Goal: Task Accomplishment & Management: Use online tool/utility

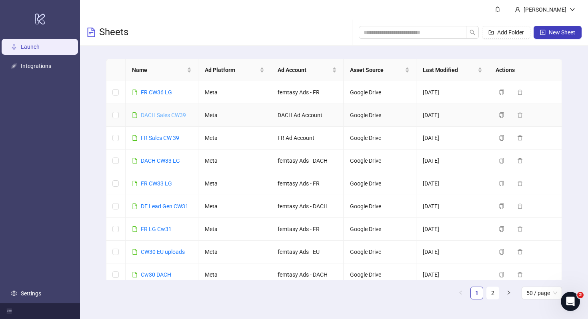
click at [174, 114] on link "DACH Sales CW39" at bounding box center [163, 115] width 45 height 6
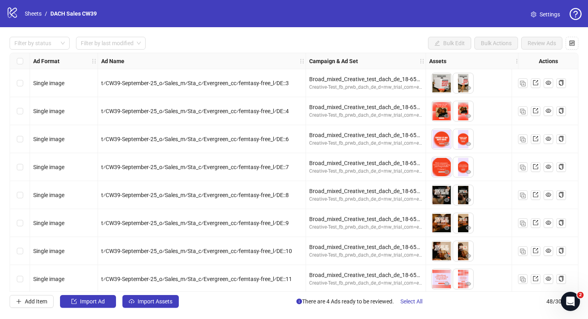
click at [287, 171] on div "t⁄CW39-September-25_o⁄Sales_m⁄Sta_c⁄Evergreen_cc⁄femtasy-free_l⁄DE::7" at bounding box center [201, 167] width 201 height 9
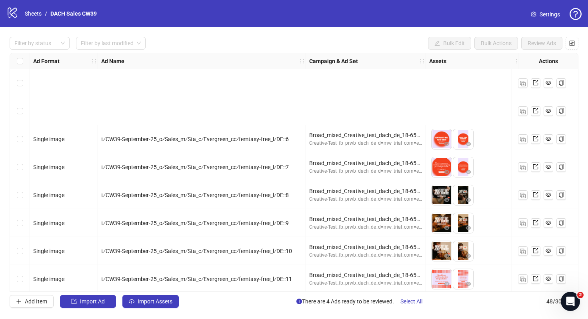
scroll to position [1125, 0]
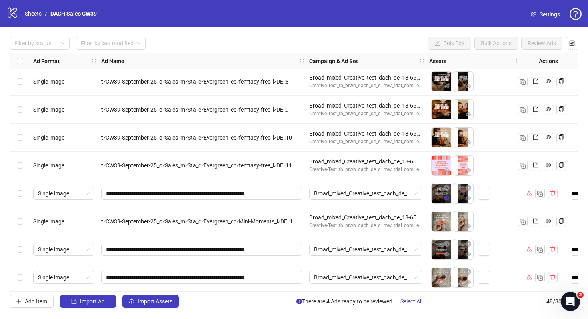
click at [445, 197] on icon "eye" at bounding box center [447, 199] width 6 height 6
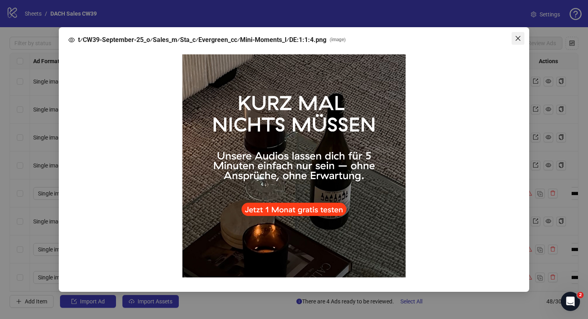
click at [518, 37] on icon "close" at bounding box center [518, 38] width 6 height 6
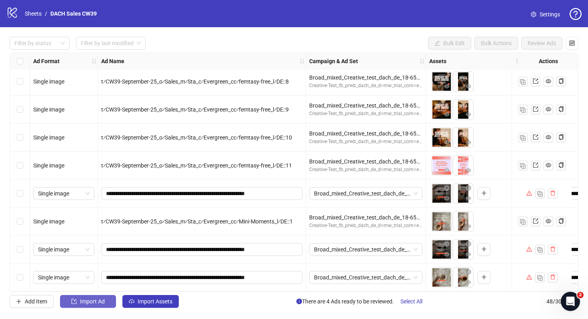
click at [104, 303] on span "Import Ad" at bounding box center [92, 301] width 25 height 6
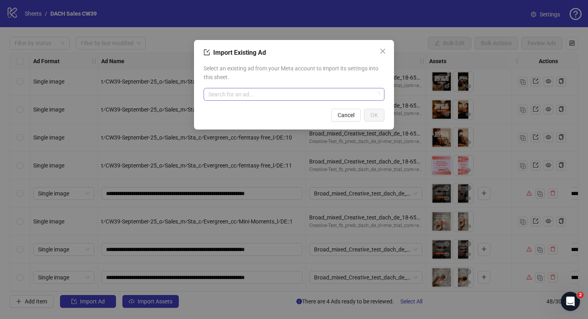
click at [254, 94] on input "search" at bounding box center [290, 94] width 164 height 12
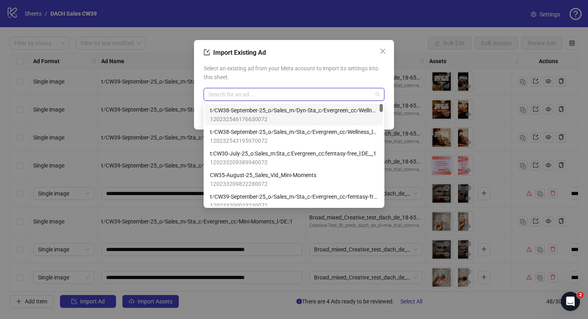
click at [284, 120] on span "120232546176630072" at bounding box center [294, 119] width 168 height 9
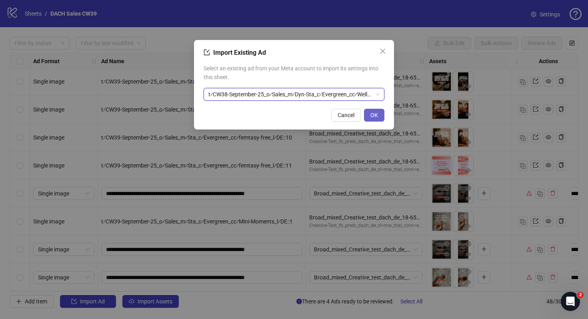
click at [376, 115] on span "OK" at bounding box center [374, 115] width 8 height 6
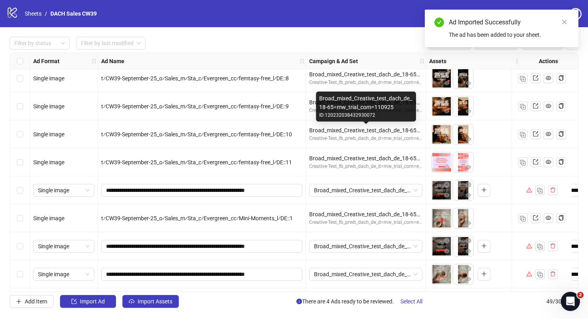
scroll to position [1153, 0]
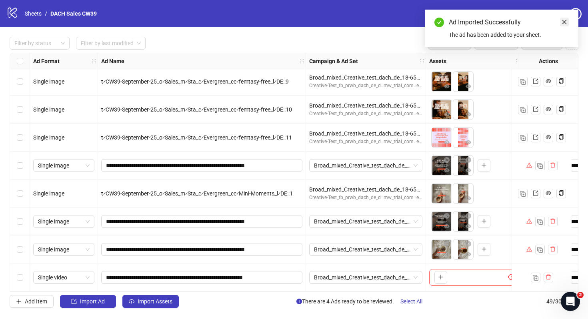
click at [560, 22] on link "Close" at bounding box center [564, 22] width 9 height 9
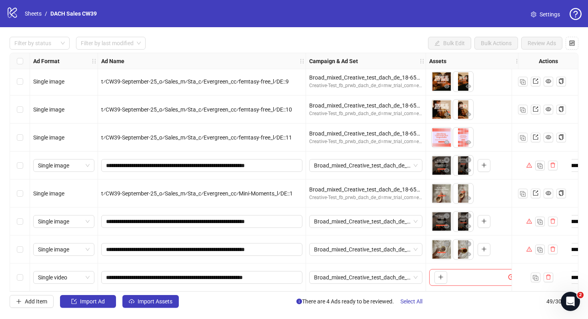
click at [546, 17] on span "Settings" at bounding box center [550, 14] width 20 height 9
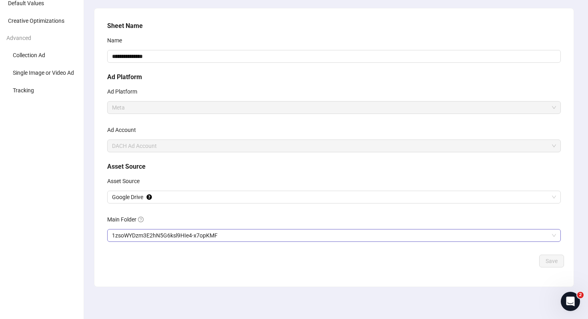
click at [166, 235] on span "1zsoWYDzm3E2hN5G6ksl9HIe4-x7opKMF" at bounding box center [334, 236] width 444 height 12
click at [553, 255] on button "Save" at bounding box center [551, 261] width 25 height 13
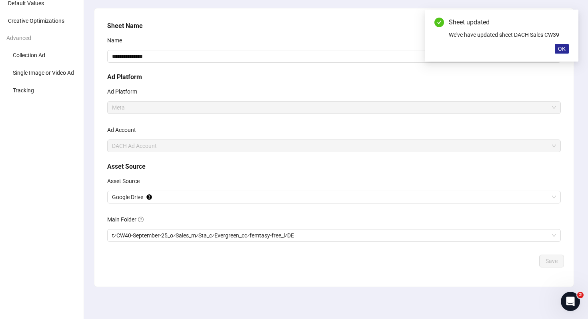
click at [566, 50] on button "OK" at bounding box center [562, 49] width 14 height 10
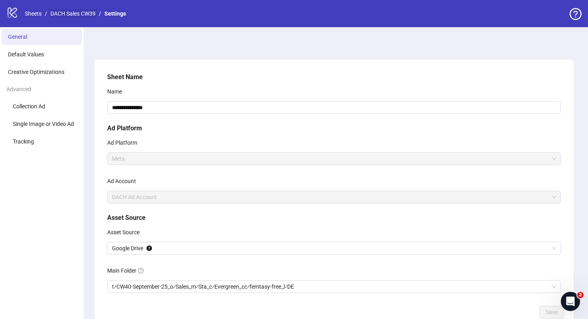
click at [85, 16] on link "DACH Sales CW39" at bounding box center [73, 13] width 48 height 9
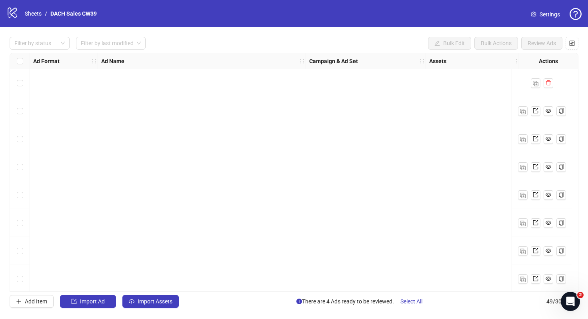
scroll to position [1153, 0]
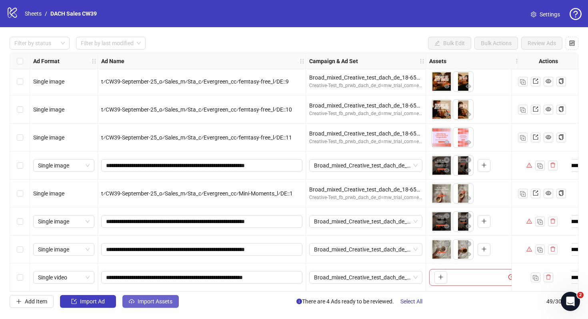
click at [164, 301] on span "Import Assets" at bounding box center [155, 301] width 35 height 6
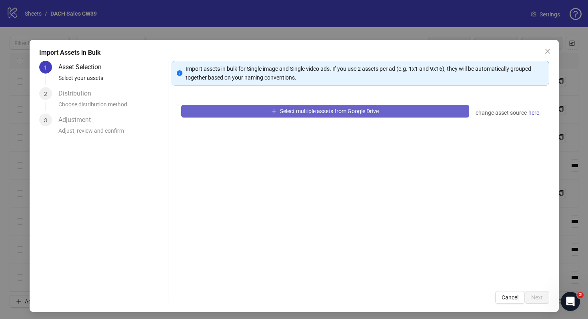
click at [282, 116] on button "Select multiple assets from Google Drive" at bounding box center [325, 111] width 288 height 13
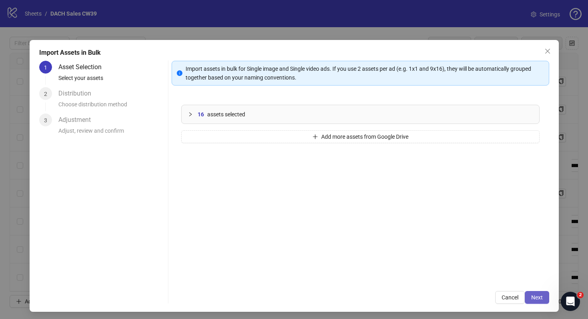
click at [537, 298] on span "Next" at bounding box center [537, 297] width 12 height 6
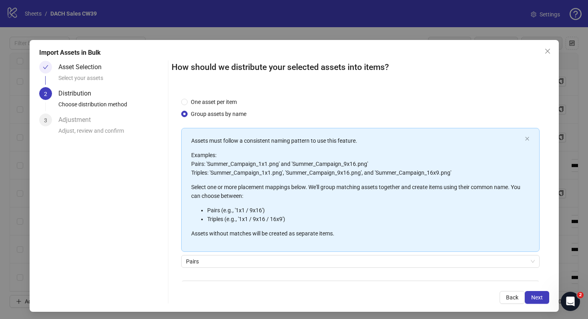
scroll to position [50, 0]
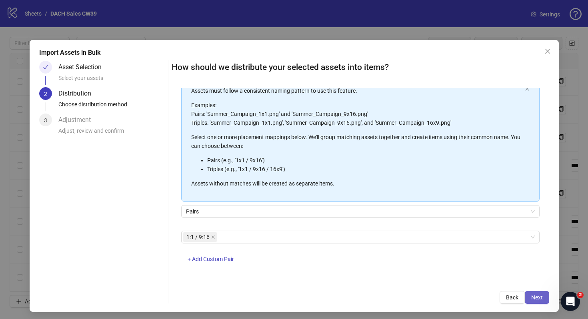
click at [537, 294] on span "Next" at bounding box center [537, 297] width 12 height 6
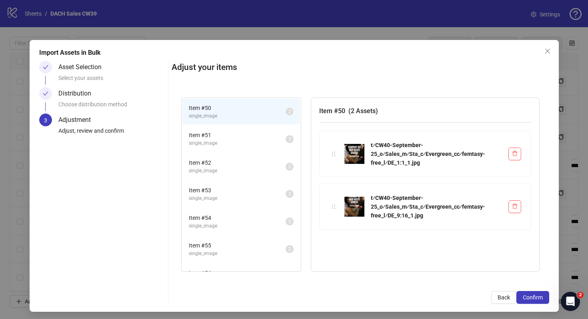
click at [537, 294] on span "Confirm" at bounding box center [533, 297] width 20 height 6
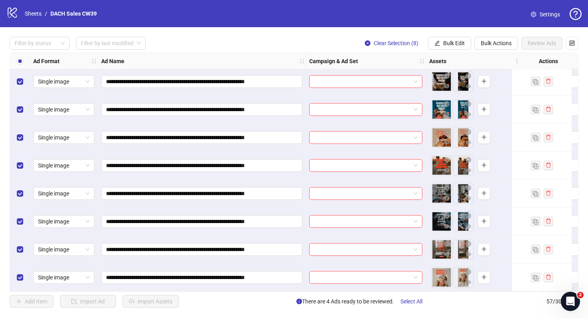
scroll to position [1377, 0]
click at [539, 10] on link "Settings" at bounding box center [545, 14] width 42 height 13
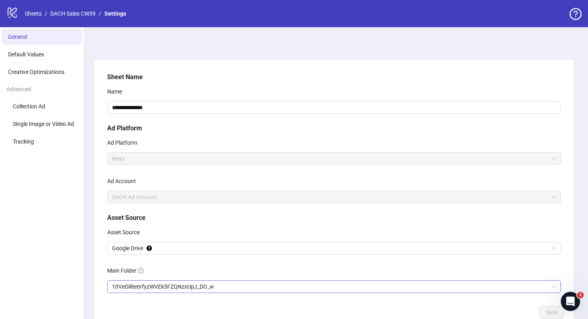
click at [160, 292] on span "10VeDil8e6rfyzWVEk5FZQNzxUpJ_DO_w" at bounding box center [334, 287] width 444 height 12
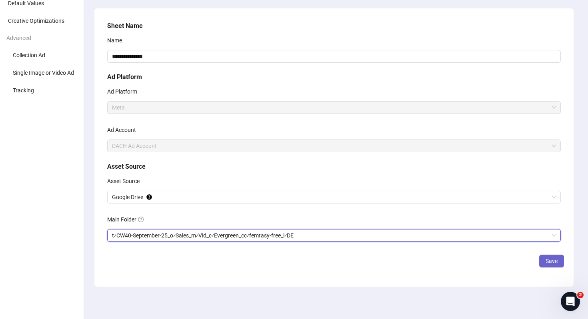
click at [554, 260] on span "Save" at bounding box center [552, 261] width 12 height 6
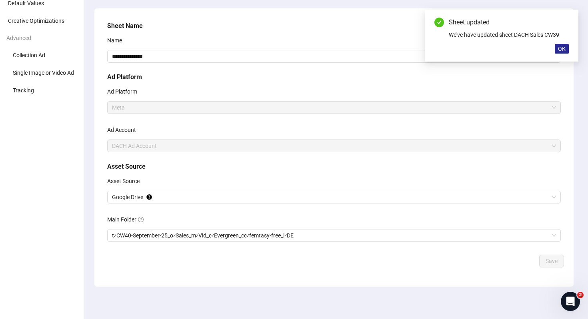
click at [565, 51] on span "OK" at bounding box center [562, 49] width 8 height 6
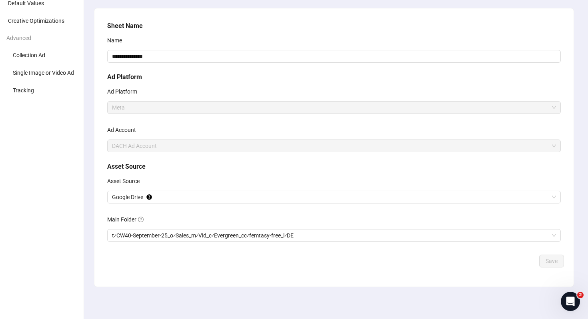
scroll to position [0, 0]
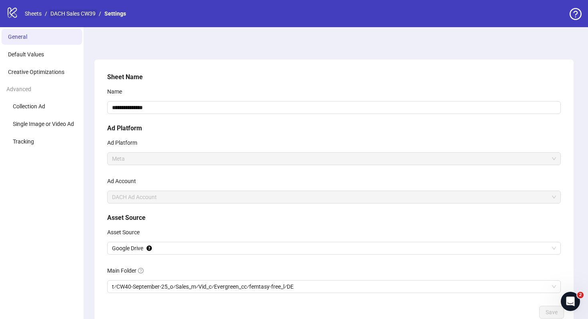
click at [80, 15] on link "DACH Sales CW39" at bounding box center [73, 13] width 48 height 9
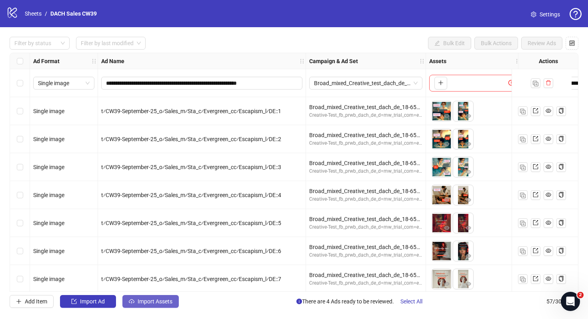
click at [159, 302] on span "Import Assets" at bounding box center [155, 301] width 35 height 6
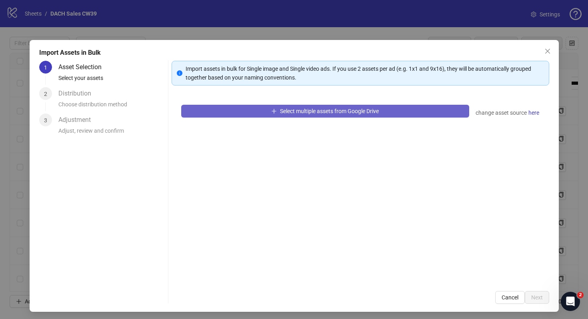
click at [277, 109] on button "Select multiple assets from Google Drive" at bounding box center [325, 111] width 288 height 13
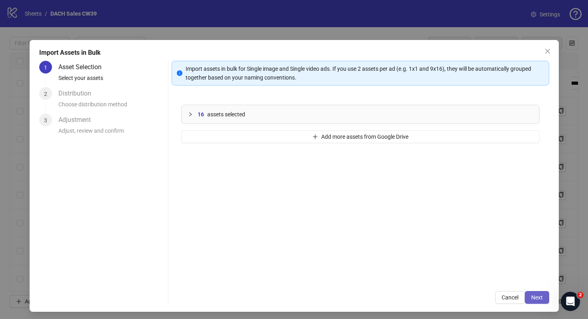
click at [527, 294] on button "Next" at bounding box center [537, 297] width 24 height 13
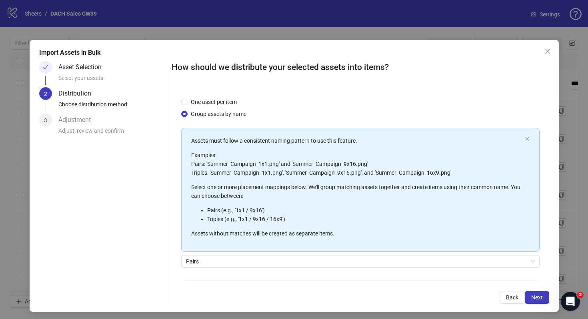
scroll to position [50, 0]
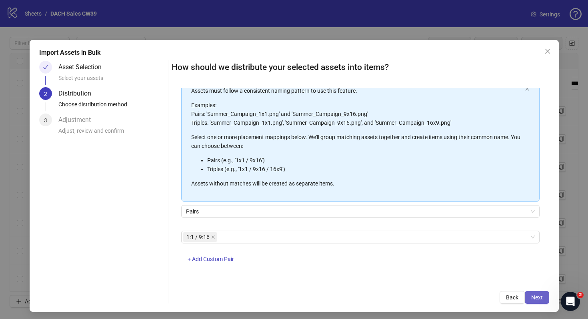
click at [532, 295] on span "Next" at bounding box center [537, 297] width 12 height 6
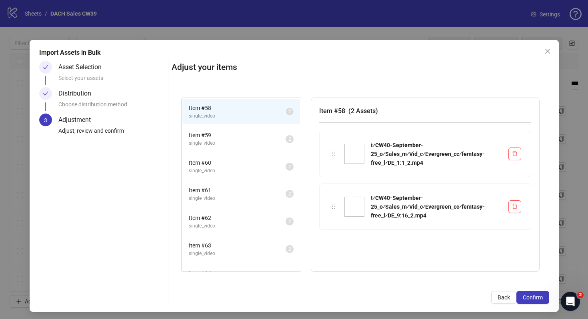
click at [532, 295] on span "Confirm" at bounding box center [533, 297] width 20 height 6
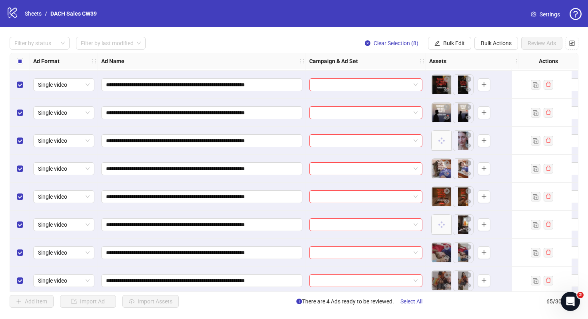
scroll to position [1601, 0]
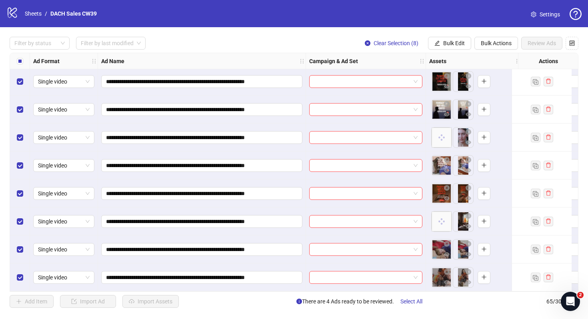
click at [556, 14] on span "Settings" at bounding box center [550, 14] width 20 height 9
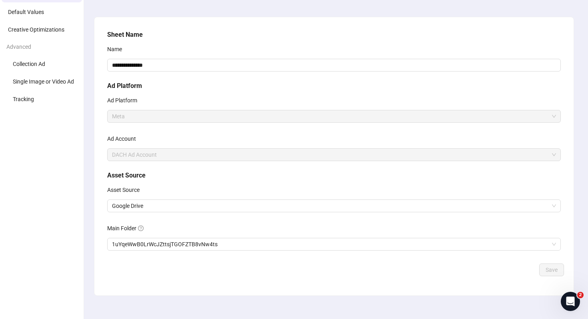
scroll to position [51, 0]
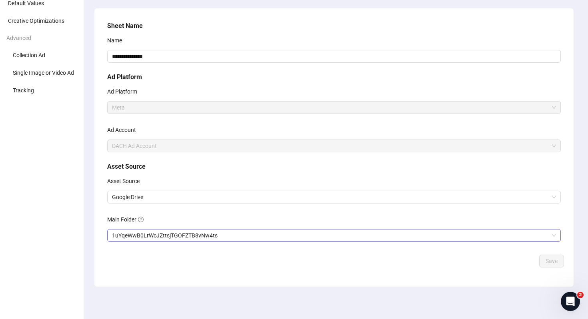
click at [201, 240] on span "1uYqeWwB0LrWcJZttsjTGOFZTB8vNw4ts" at bounding box center [334, 236] width 444 height 12
click at [553, 262] on span "Save" at bounding box center [552, 261] width 12 height 6
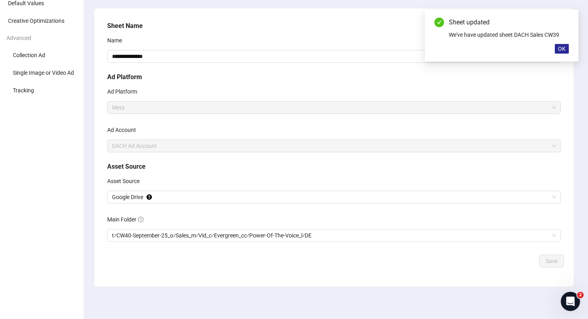
click at [560, 45] on button "OK" at bounding box center [562, 49] width 14 height 10
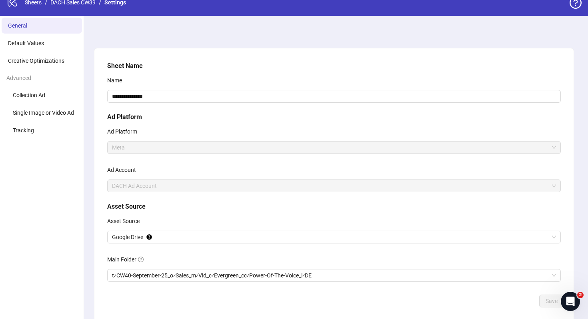
scroll to position [0, 0]
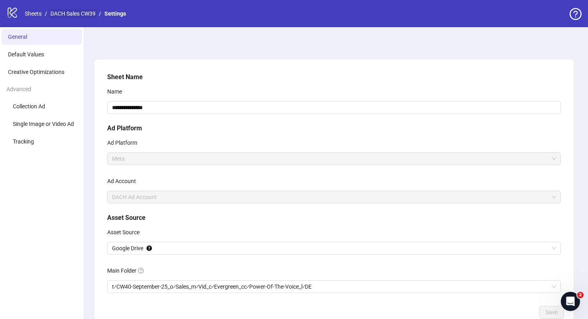
click at [76, 12] on link "DACH Sales CW39" at bounding box center [73, 13] width 48 height 9
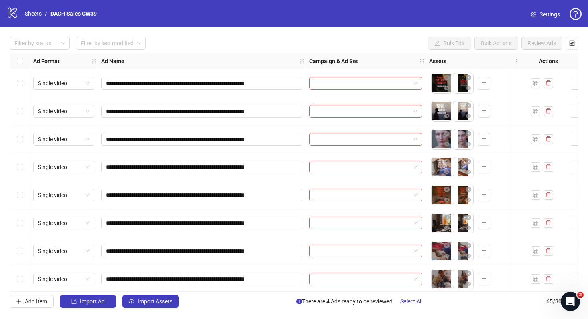
scroll to position [1601, 0]
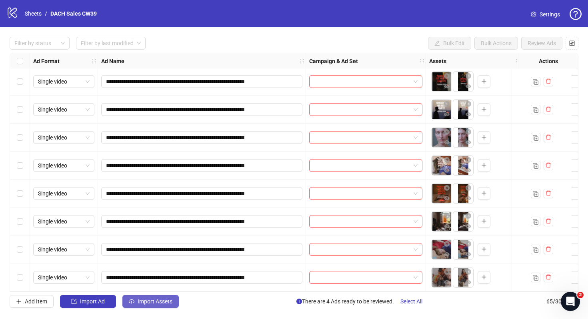
click at [152, 305] on button "Import Assets" at bounding box center [150, 301] width 56 height 13
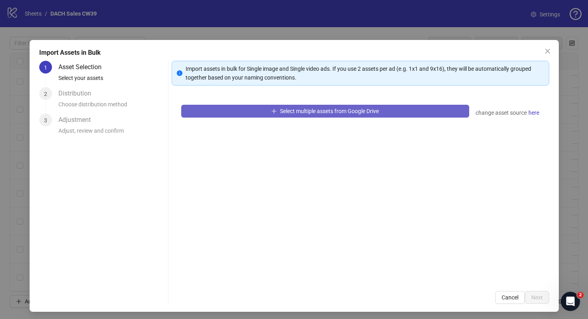
click at [346, 113] on span "Select multiple assets from Google Drive" at bounding box center [329, 111] width 99 height 6
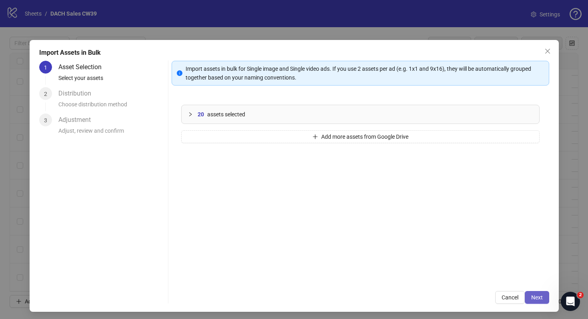
click at [535, 298] on span "Next" at bounding box center [537, 297] width 12 height 6
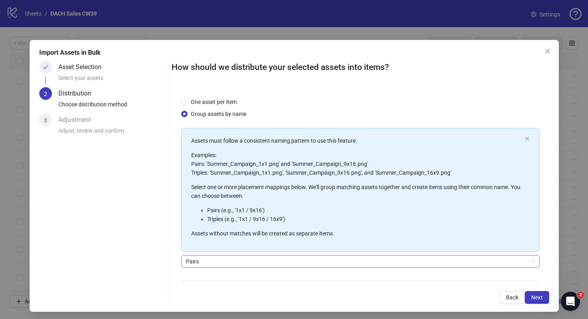
scroll to position [50, 0]
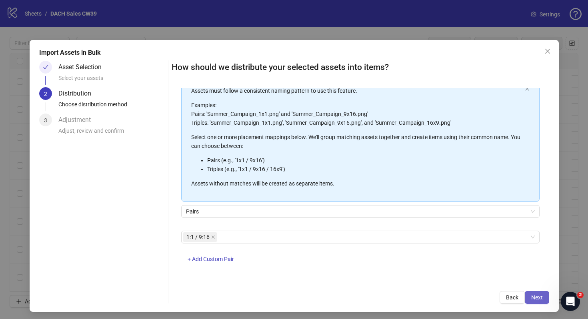
click at [541, 299] on span "Next" at bounding box center [537, 297] width 12 height 6
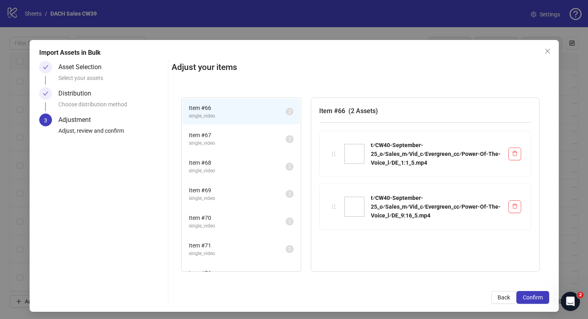
click at [541, 299] on span "Confirm" at bounding box center [533, 297] width 20 height 6
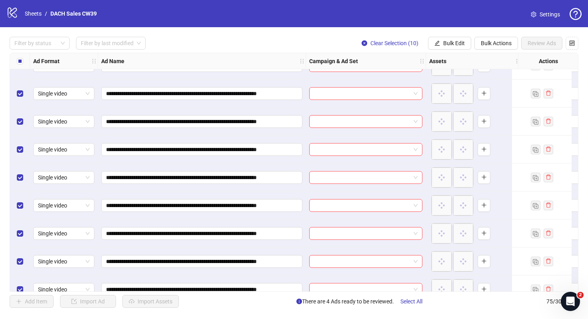
scroll to position [1881, 0]
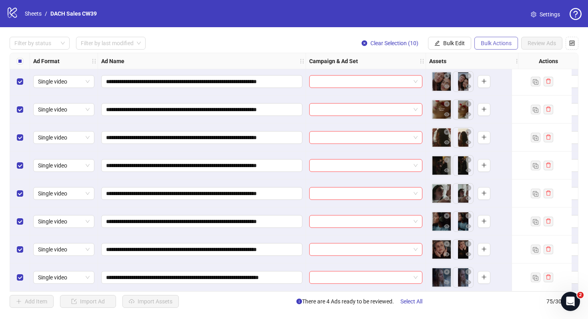
click at [501, 43] on span "Bulk Actions" at bounding box center [496, 43] width 31 height 6
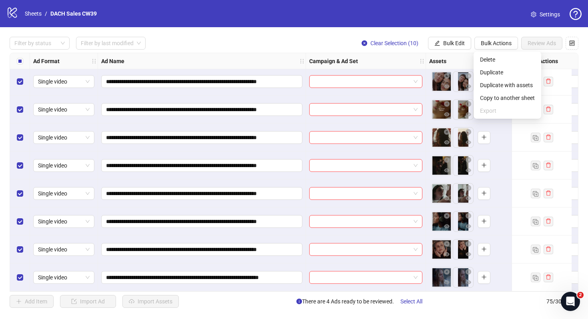
click at [553, 15] on span "Settings" at bounding box center [550, 14] width 20 height 9
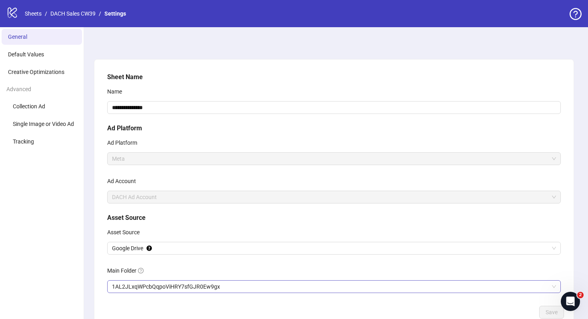
click at [151, 285] on span "1AL2JLxqWPcbQqpoViHRY7sfGJR0Ew9gx" at bounding box center [334, 287] width 444 height 12
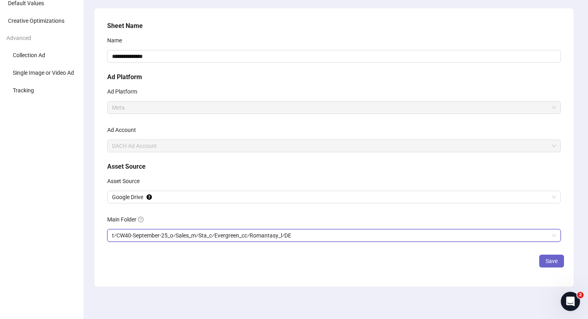
click at [548, 262] on span "Save" at bounding box center [552, 261] width 12 height 6
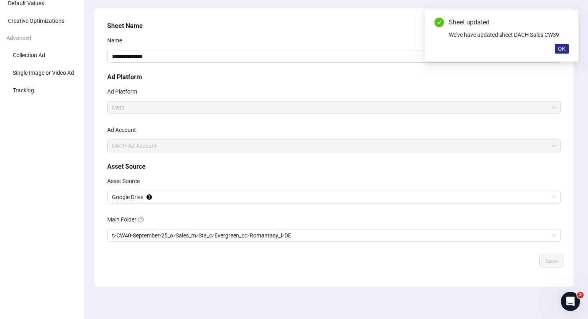
click at [561, 53] on button "OK" at bounding box center [562, 49] width 14 height 10
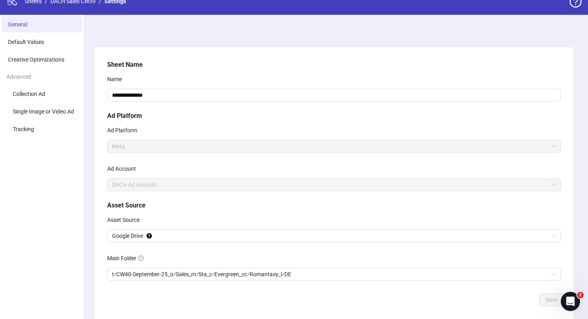
scroll to position [0, 0]
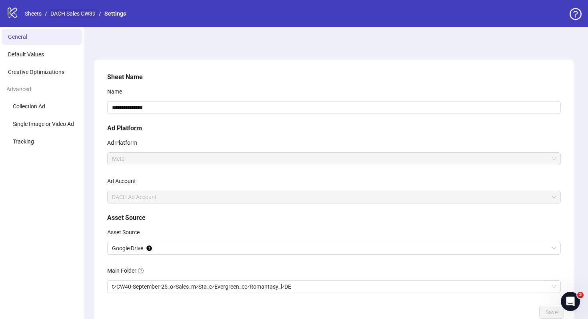
click at [93, 16] on link "DACH Sales CW39" at bounding box center [73, 13] width 48 height 9
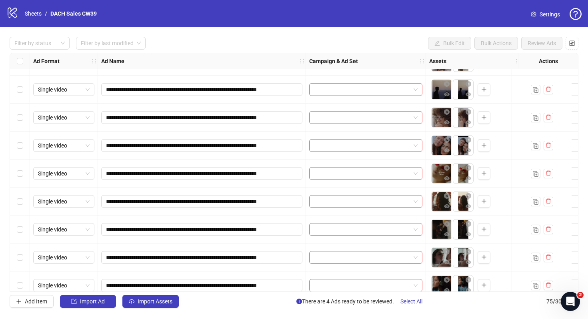
scroll to position [1881, 0]
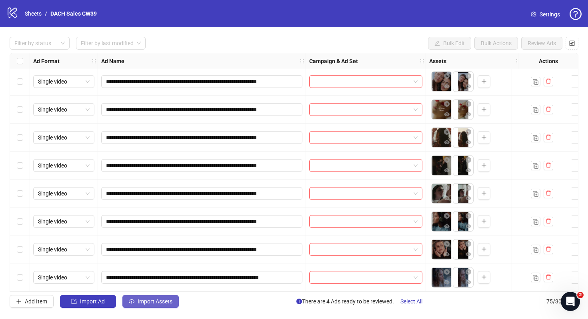
click at [155, 307] on button "Import Assets" at bounding box center [150, 301] width 56 height 13
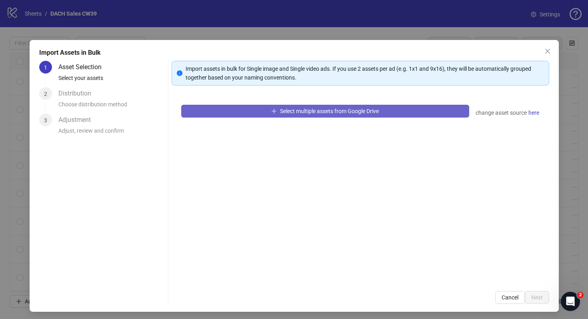
click at [349, 114] on span "Select multiple assets from Google Drive" at bounding box center [329, 111] width 99 height 6
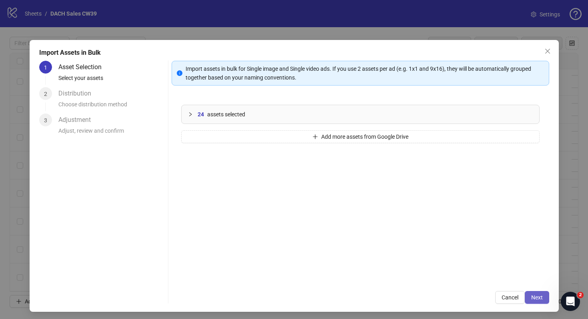
click at [538, 296] on span "Next" at bounding box center [537, 297] width 12 height 6
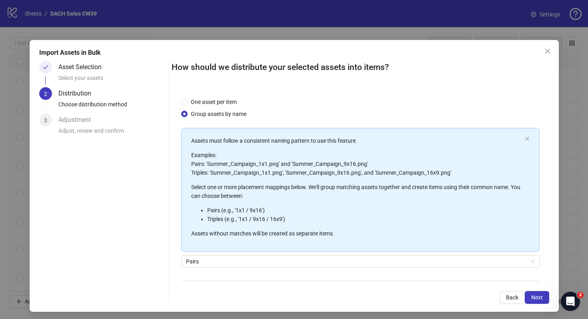
scroll to position [50, 0]
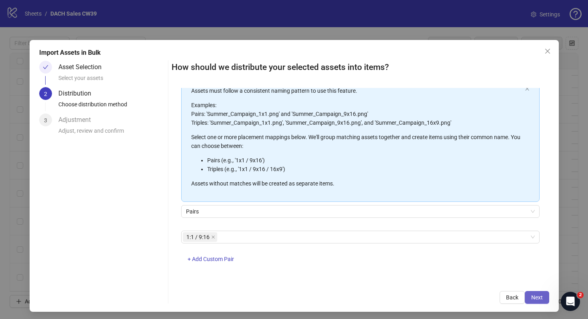
click at [534, 296] on span "Next" at bounding box center [537, 297] width 12 height 6
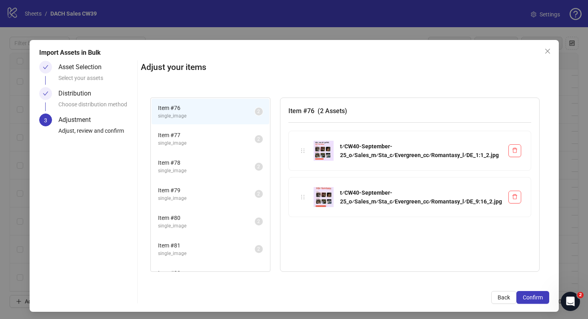
click at [228, 212] on li "Item # 80 single_image 2" at bounding box center [211, 222] width 118 height 26
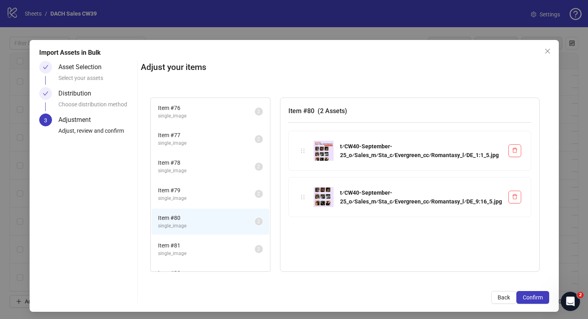
click at [216, 195] on span "single_image" at bounding box center [206, 199] width 97 height 8
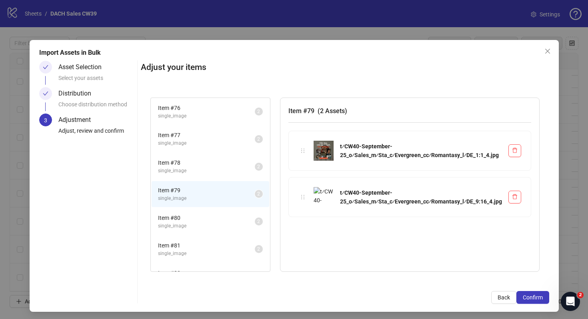
click at [216, 256] on span "single_image" at bounding box center [206, 254] width 97 height 8
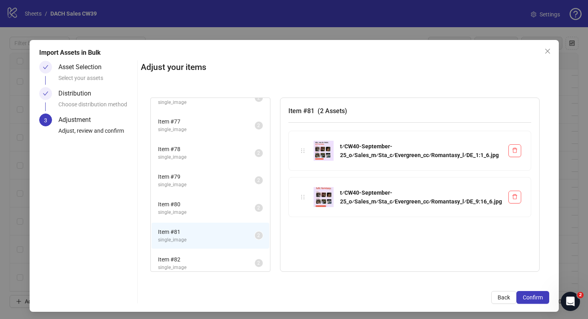
scroll to position [22, 0]
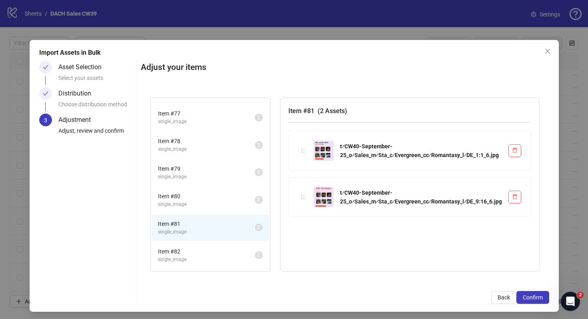
click at [216, 256] on span "single_image" at bounding box center [206, 260] width 97 height 8
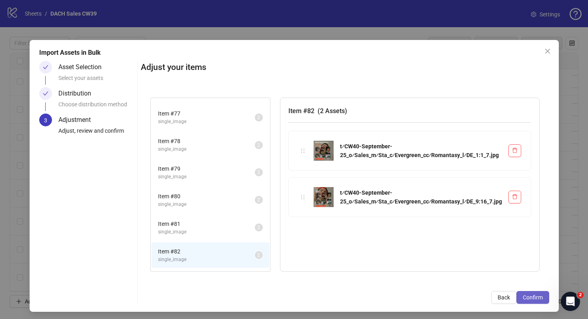
click at [534, 295] on span "Confirm" at bounding box center [533, 297] width 20 height 6
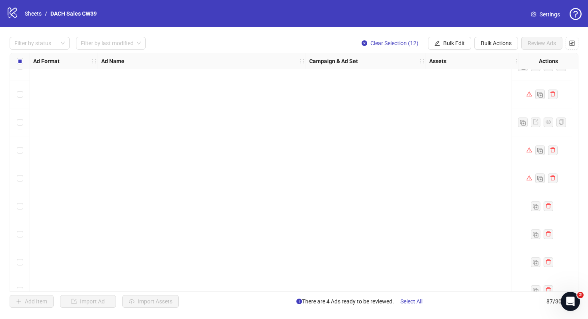
scroll to position [2217, 0]
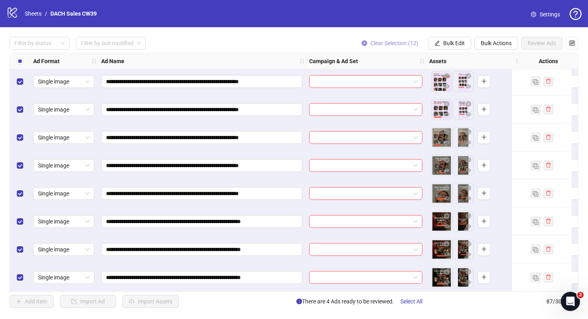
click at [394, 46] on span "Clear Selection (12)" at bounding box center [394, 43] width 48 height 6
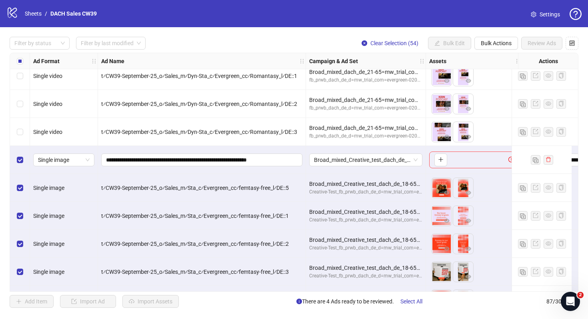
scroll to position [795, 0]
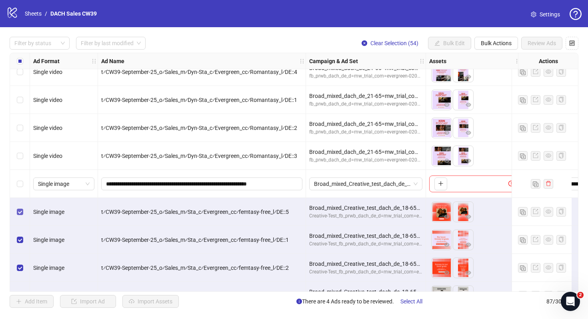
click at [20, 215] on label "Select row 34" at bounding box center [20, 212] width 6 height 9
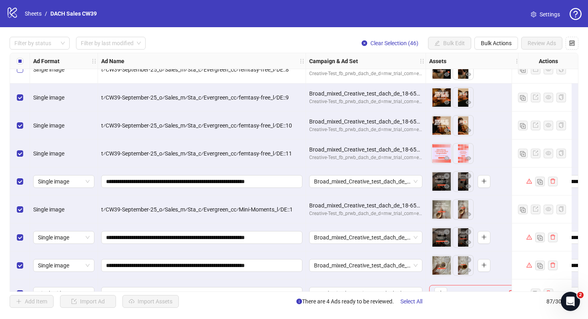
scroll to position [1132, 0]
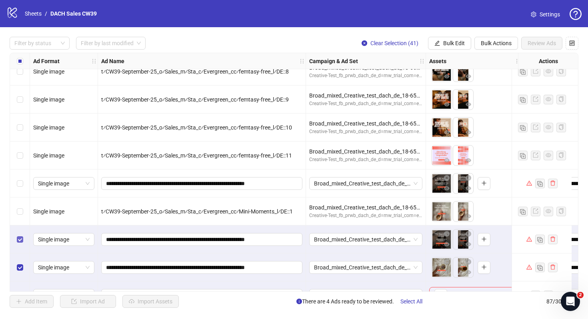
click at [21, 243] on label "Select row 47" at bounding box center [20, 239] width 6 height 9
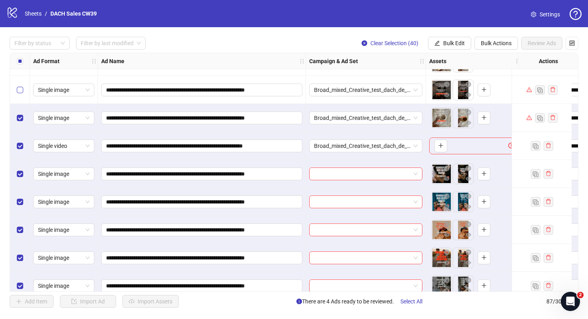
scroll to position [1283, 0]
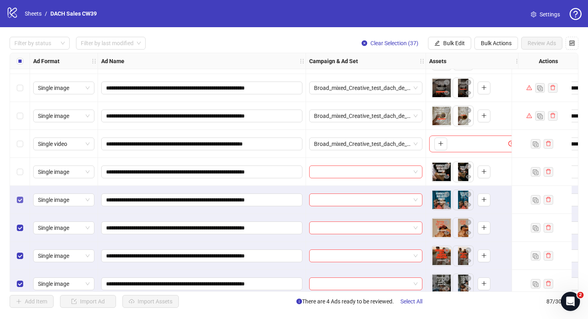
click at [19, 203] on label "Select row 51" at bounding box center [20, 200] width 6 height 9
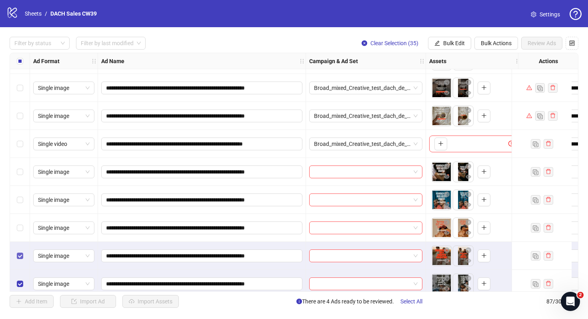
click at [19, 252] on label "Select row 53" at bounding box center [20, 256] width 6 height 9
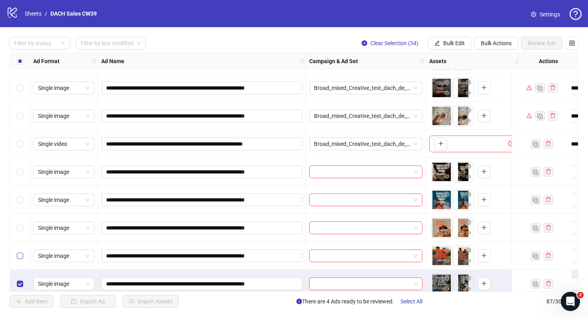
scroll to position [1415, 0]
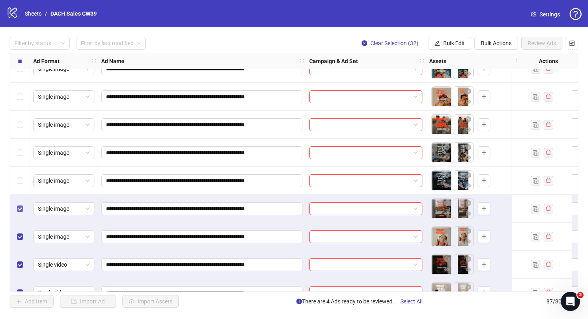
click at [22, 212] on label "Select row 56" at bounding box center [20, 208] width 6 height 9
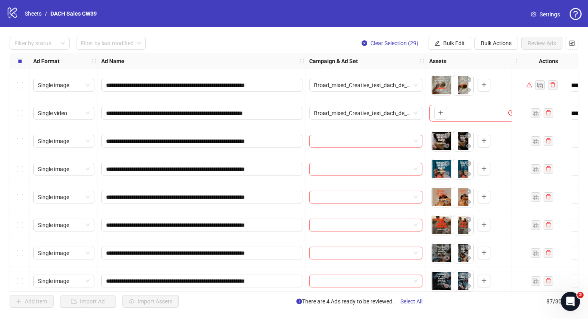
scroll to position [1291, 0]
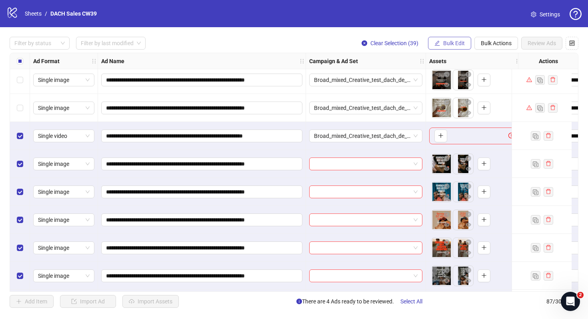
click at [451, 43] on span "Bulk Edit" at bounding box center [454, 43] width 22 height 6
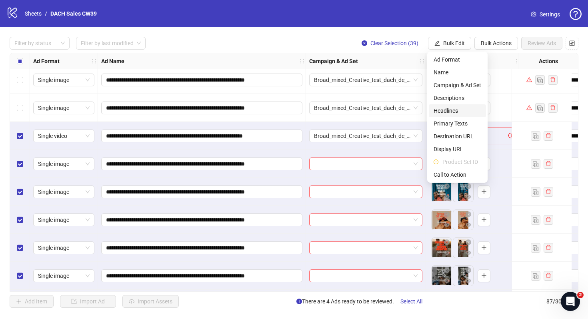
click at [456, 108] on span "Headlines" at bounding box center [458, 110] width 48 height 9
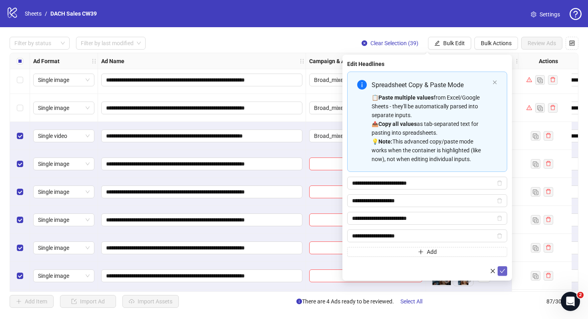
click at [504, 272] on icon "check" at bounding box center [503, 271] width 6 height 6
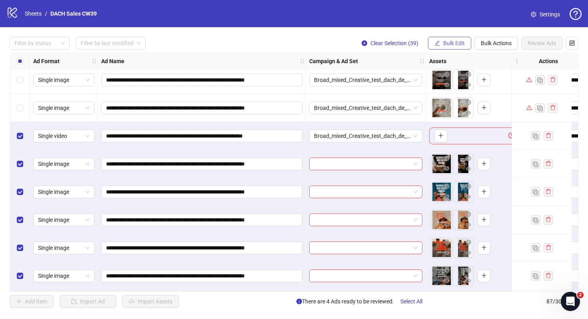
click at [442, 44] on button "Bulk Edit" at bounding box center [449, 43] width 43 height 13
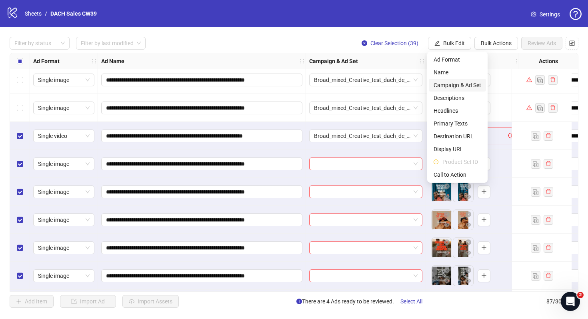
click at [453, 84] on span "Campaign & Ad Set" at bounding box center [458, 85] width 48 height 9
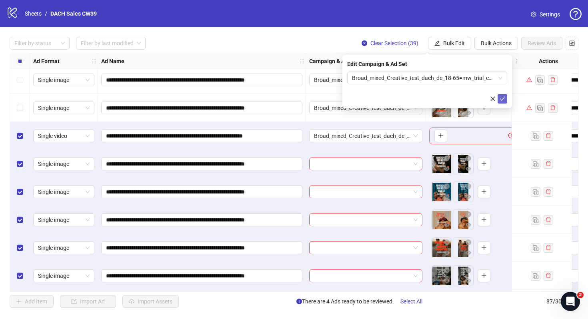
click at [498, 94] on button "submit" at bounding box center [503, 99] width 10 height 10
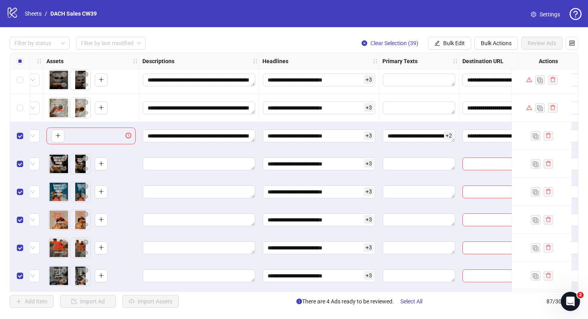
scroll to position [1291, 386]
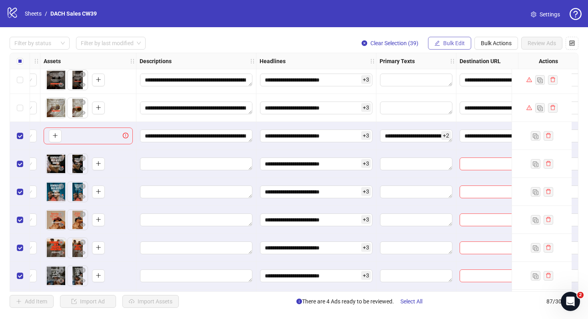
click at [441, 44] on button "Bulk Edit" at bounding box center [449, 43] width 43 height 13
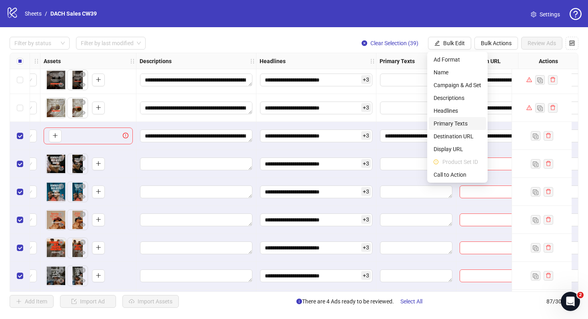
click at [459, 120] on span "Primary Texts" at bounding box center [458, 123] width 48 height 9
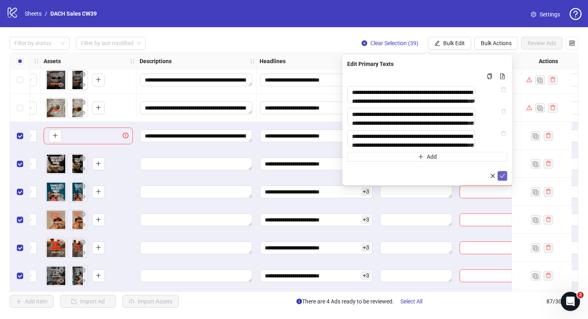
click at [504, 179] on icon "check" at bounding box center [503, 176] width 6 height 6
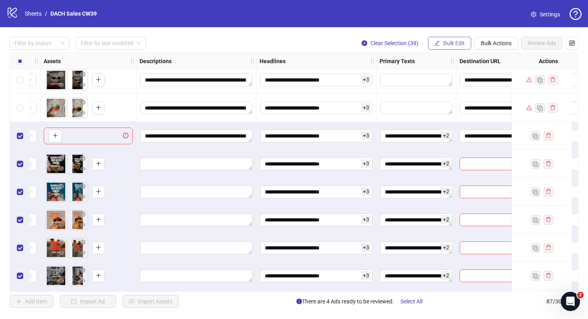
click at [459, 43] on span "Bulk Edit" at bounding box center [454, 43] width 22 height 6
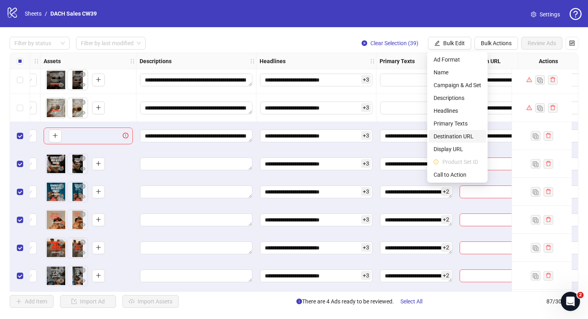
click at [461, 134] on span "Destination URL" at bounding box center [458, 136] width 48 height 9
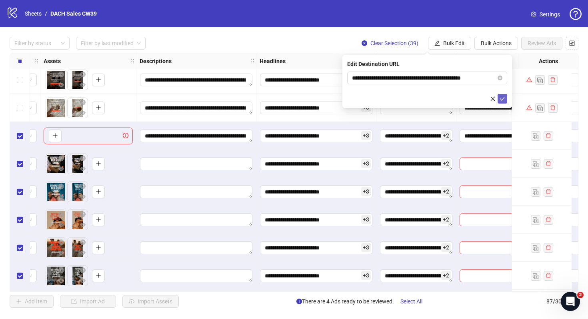
click at [500, 101] on icon "check" at bounding box center [503, 99] width 6 height 6
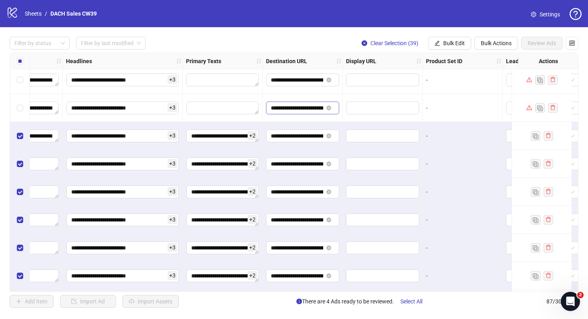
scroll to position [1291, 794]
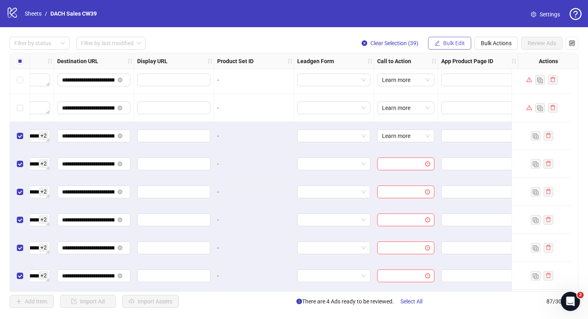
click at [457, 47] on button "Bulk Edit" at bounding box center [449, 43] width 43 height 13
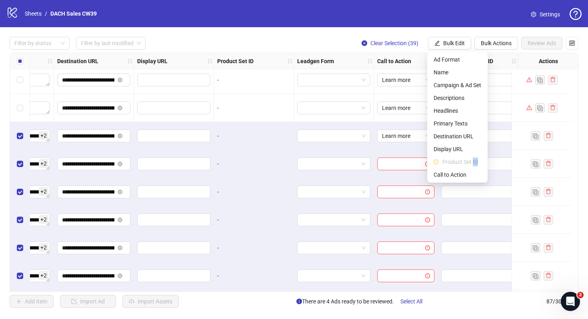
click at [472, 166] on li "Product Set ID" at bounding box center [457, 162] width 57 height 13
click at [471, 168] on li "Product Set ID" at bounding box center [457, 162] width 57 height 13
click at [459, 170] on li "Call to Action" at bounding box center [457, 174] width 57 height 13
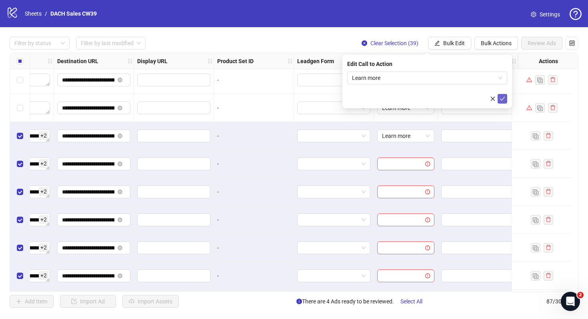
click at [504, 99] on icon "check" at bounding box center [503, 99] width 6 height 6
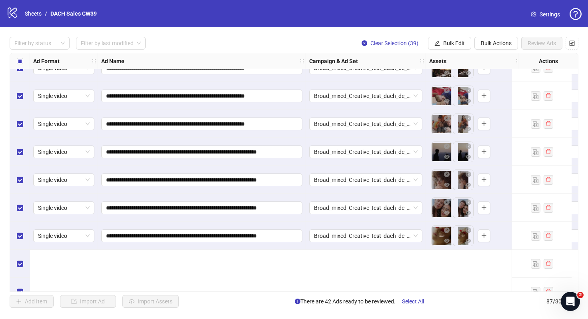
scroll to position [1622, 0]
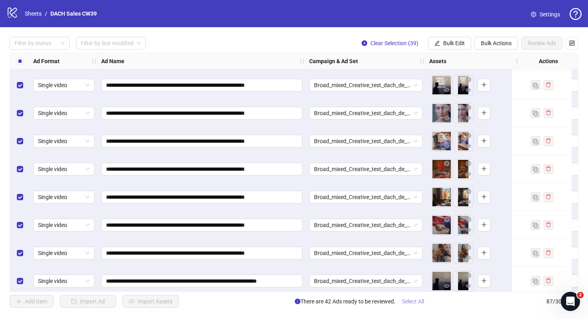
click at [419, 304] on span "Select All" at bounding box center [413, 301] width 22 height 6
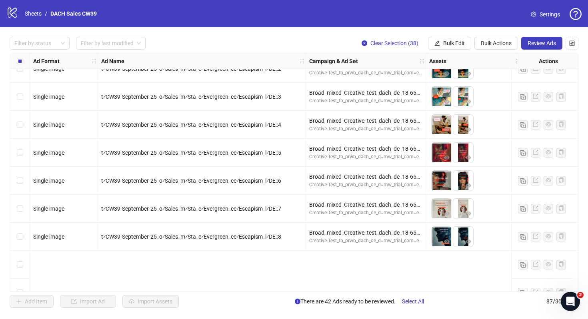
scroll to position [0, 0]
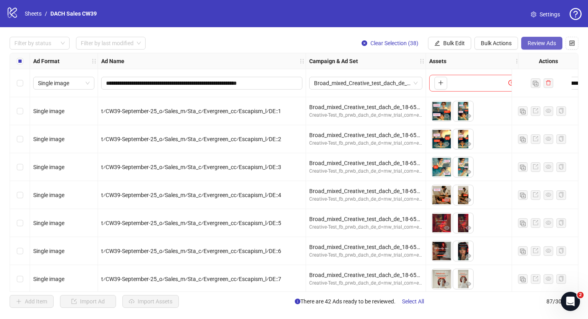
click at [546, 40] on button "Review Ads" at bounding box center [541, 43] width 41 height 13
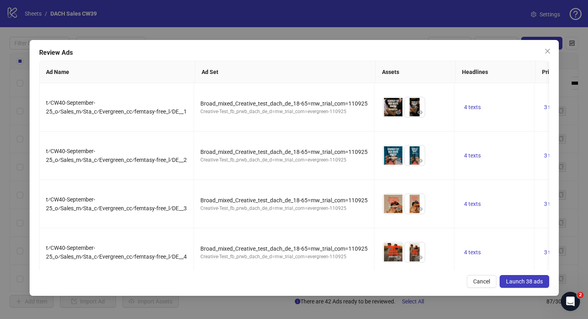
click at [539, 285] on button "Launch 38 ads" at bounding box center [525, 281] width 50 height 13
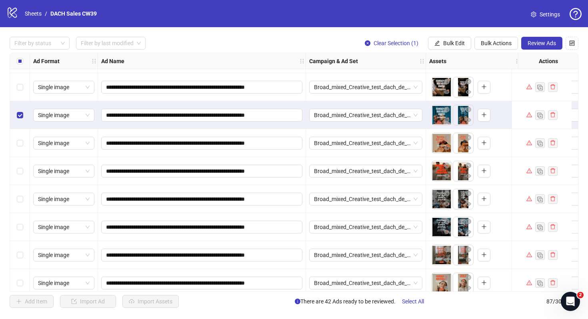
scroll to position [1363, 0]
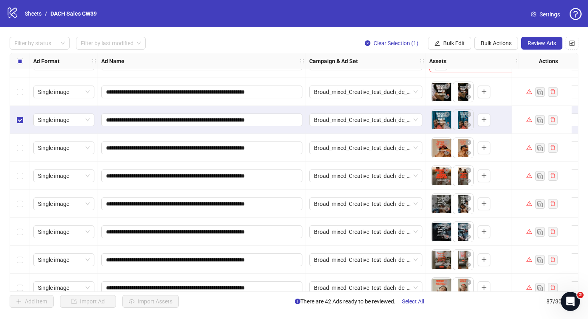
click at [528, 121] on icon "warning" at bounding box center [529, 120] width 6 height 6
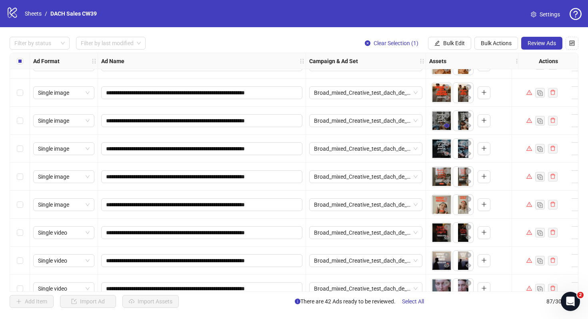
click at [446, 124] on icon "eye" at bounding box center [447, 126] width 6 height 6
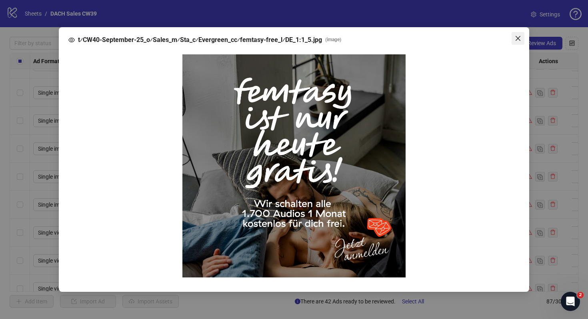
click at [514, 38] on span "Close" at bounding box center [518, 38] width 13 height 6
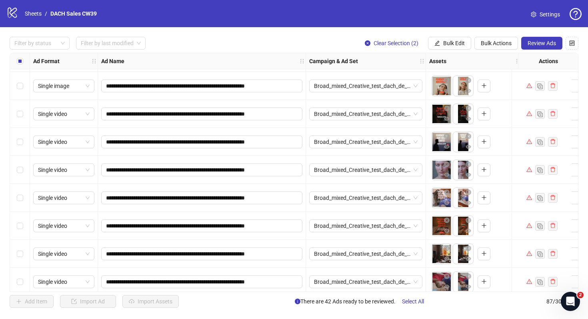
scroll to position [1569, 0]
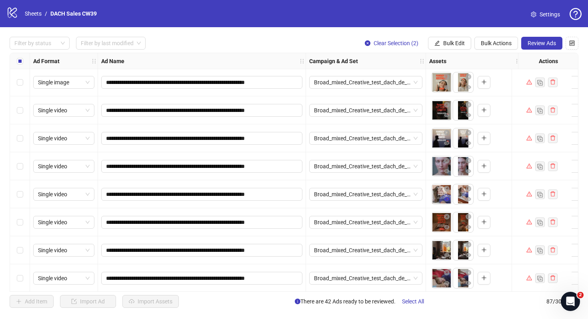
click at [448, 200] on icon "eye" at bounding box center [447, 199] width 6 height 4
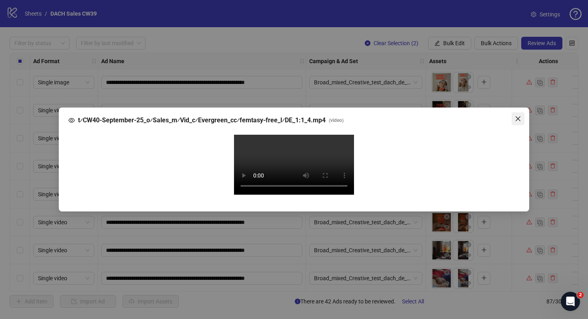
click at [514, 116] on span "Close" at bounding box center [518, 119] width 13 height 6
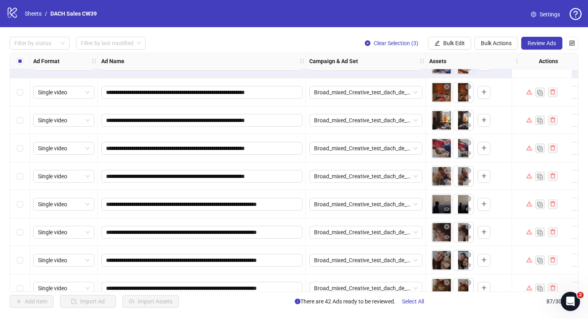
scroll to position [1747, 0]
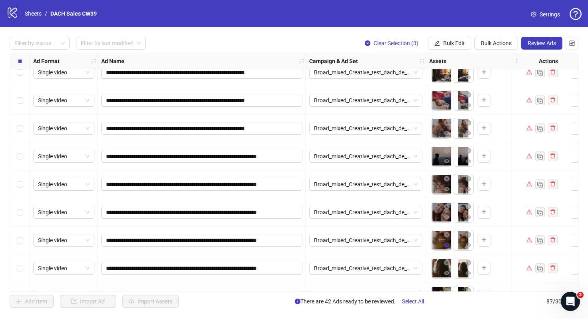
click at [448, 246] on icon "eye" at bounding box center [447, 245] width 6 height 4
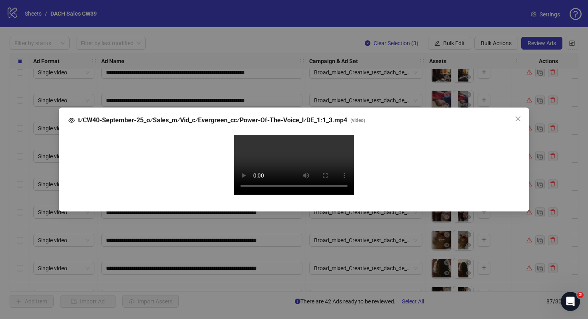
click at [532, 240] on div "t⁄CW40-September-25_o⁄Sales_m⁄Vid_c⁄Evergreen_cc⁄Power-Of-The-Voice_l⁄DE_1:1_3.…" at bounding box center [294, 159] width 588 height 319
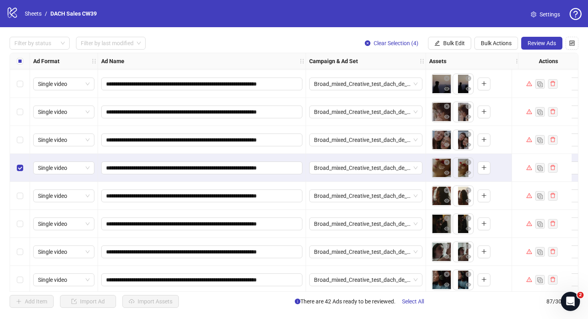
scroll to position [1862, 0]
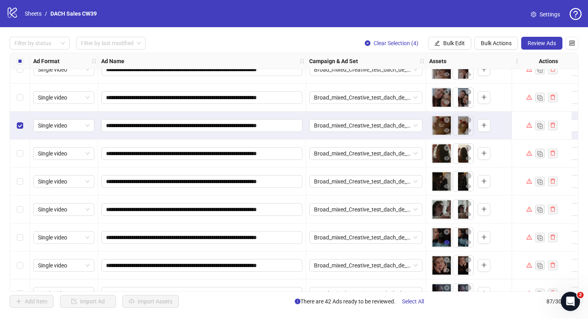
click at [448, 243] on icon "eye" at bounding box center [447, 242] width 6 height 4
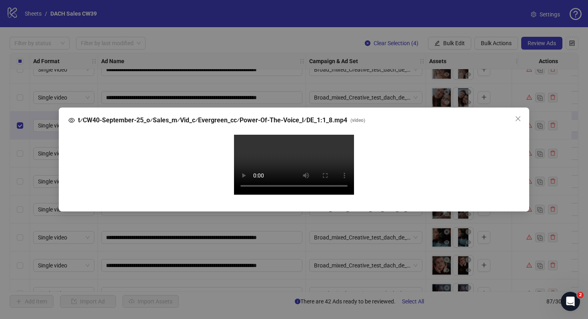
click at [250, 166] on video "Your browser does not support the video tag." at bounding box center [294, 165] width 120 height 60
click at [7, 233] on div "t⁄CW40-September-25_o⁄Sales_m⁄Vid_c⁄Evergreen_cc⁄Power-Of-The-Voice_l⁄DE_1:1_8.…" at bounding box center [294, 159] width 588 height 319
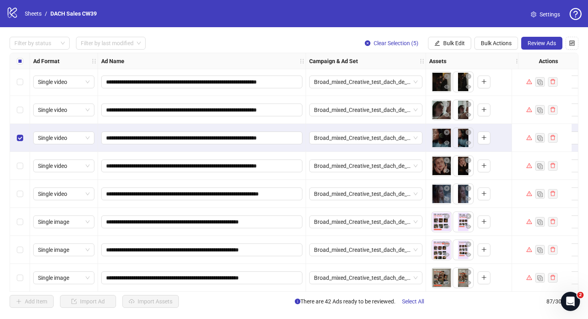
scroll to position [1982, 0]
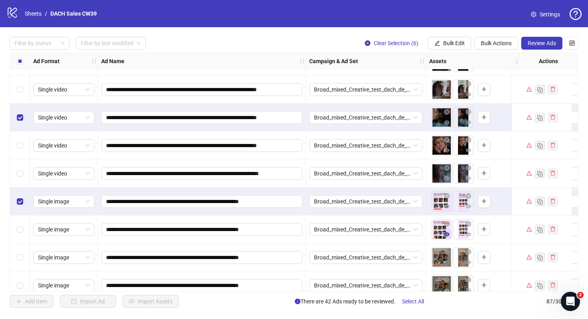
click at [445, 234] on icon "eye" at bounding box center [447, 234] width 6 height 4
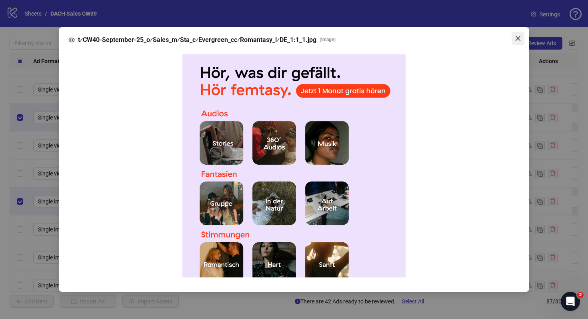
click at [520, 38] on icon "close" at bounding box center [518, 38] width 6 height 6
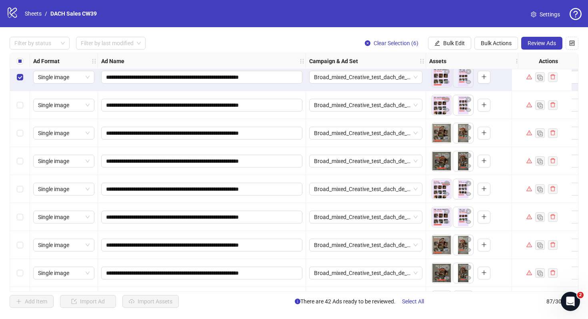
scroll to position [2203, 0]
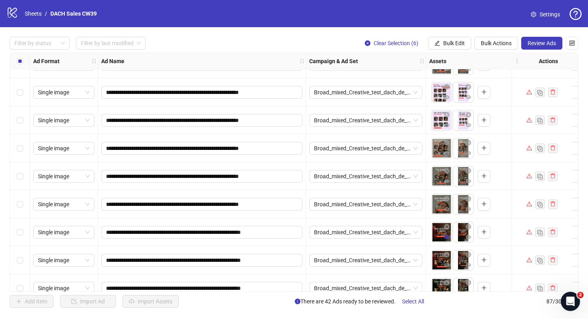
click at [448, 236] on icon "eye" at bounding box center [447, 237] width 6 height 4
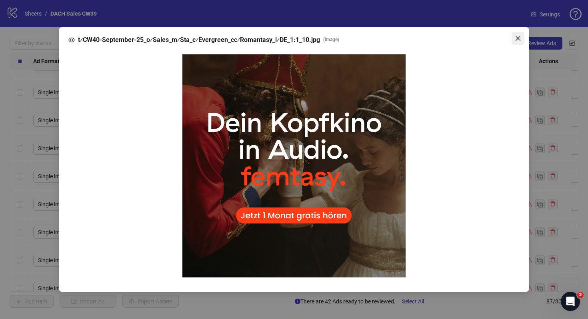
click at [519, 37] on icon "close" at bounding box center [518, 38] width 6 height 6
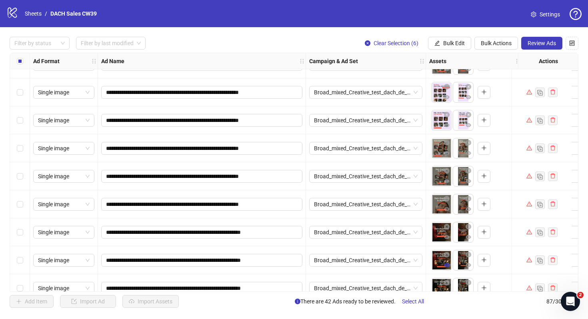
click at [447, 266] on icon "eye" at bounding box center [447, 265] width 6 height 4
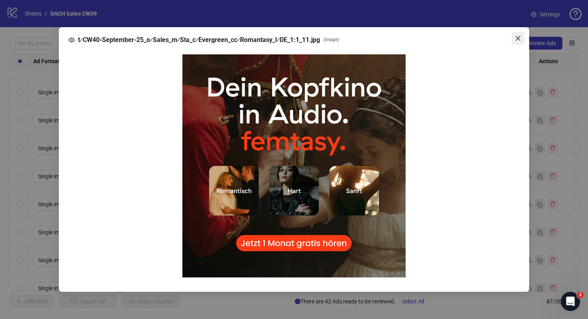
click at [520, 40] on icon "close" at bounding box center [518, 38] width 6 height 6
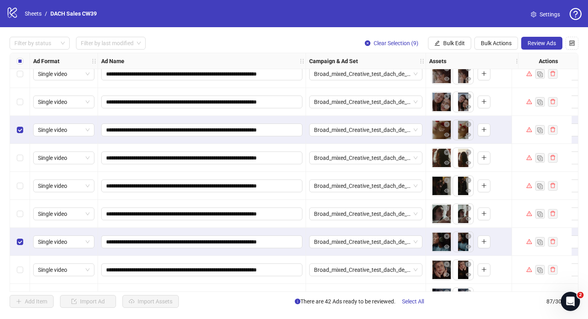
scroll to position [1854, 0]
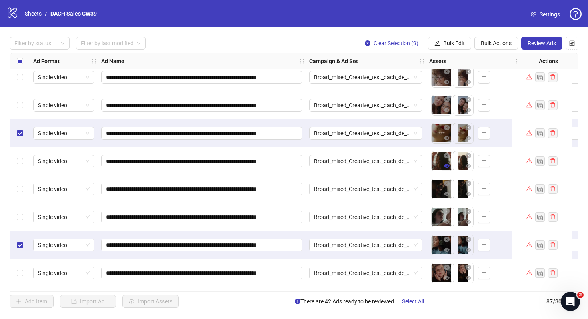
click at [445, 166] on icon "eye" at bounding box center [447, 166] width 6 height 4
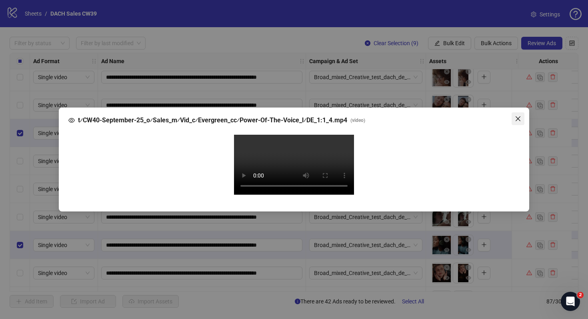
click at [522, 116] on span "Close" at bounding box center [518, 119] width 13 height 6
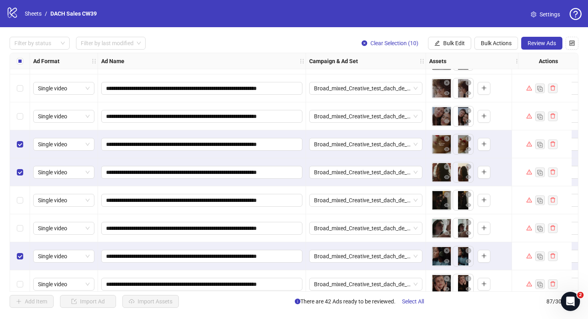
scroll to position [1843, 0]
click at [448, 94] on icon "eye" at bounding box center [447, 94] width 6 height 4
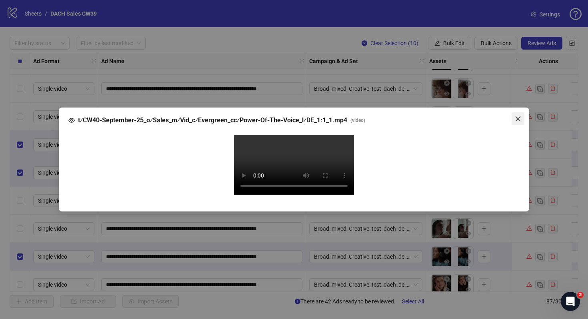
click at [519, 116] on icon "close" at bounding box center [518, 119] width 6 height 6
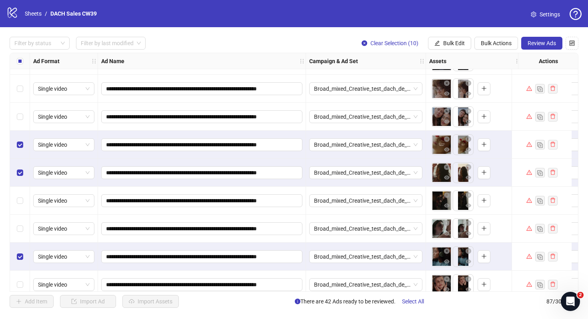
click at [23, 91] on div "Select row 67" at bounding box center [20, 89] width 20 height 28
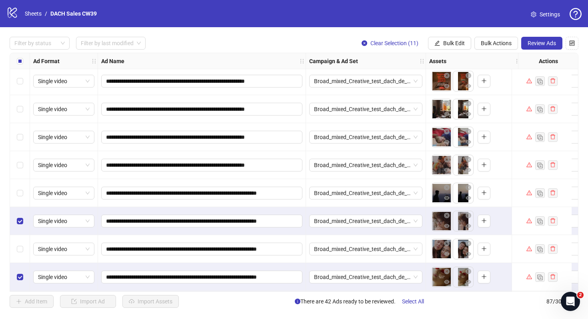
scroll to position [1649, 0]
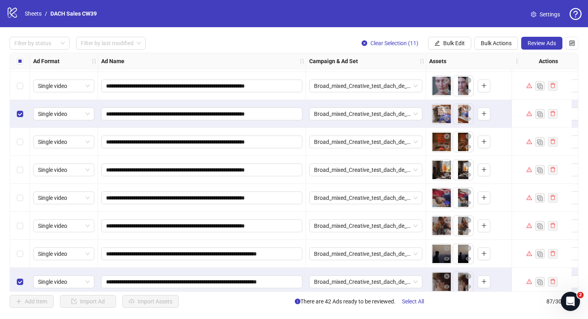
click at [448, 203] on icon "eye" at bounding box center [447, 203] width 6 height 4
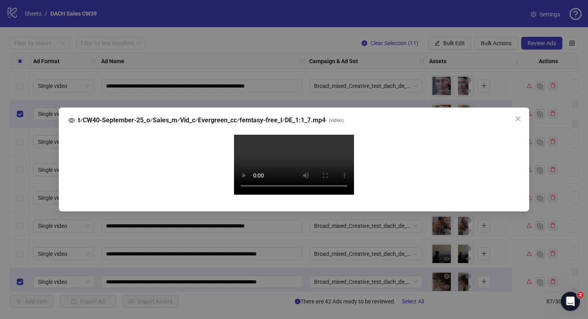
click at [515, 108] on div "t⁄CW40-September-25_o⁄Sales_m⁄Vid_c⁄Evergreen_cc⁄femtasy-free_l⁄DE_1:1_7.mp4 ( …" at bounding box center [294, 160] width 470 height 104
click at [516, 116] on icon "close" at bounding box center [518, 118] width 5 height 5
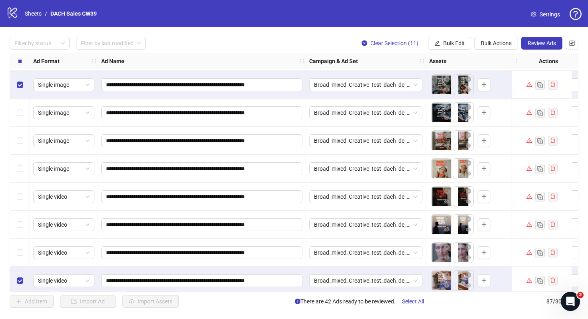
scroll to position [1479, 0]
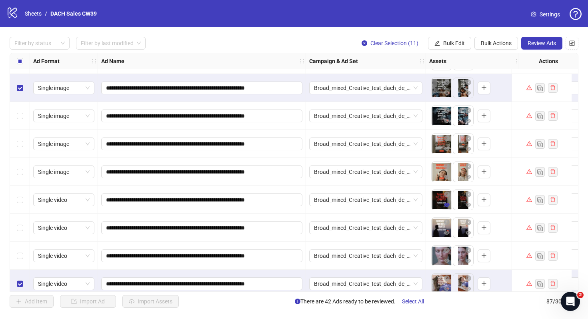
click at [447, 206] on icon "eye" at bounding box center [447, 205] width 6 height 4
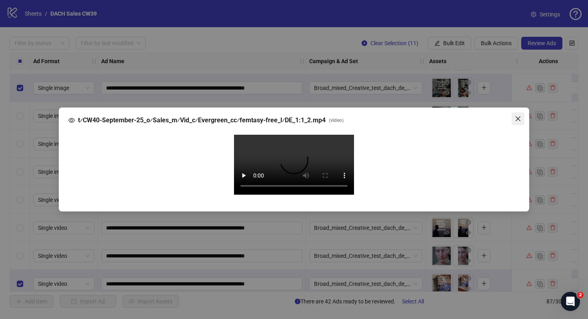
click at [516, 112] on button "Close" at bounding box center [518, 118] width 13 height 13
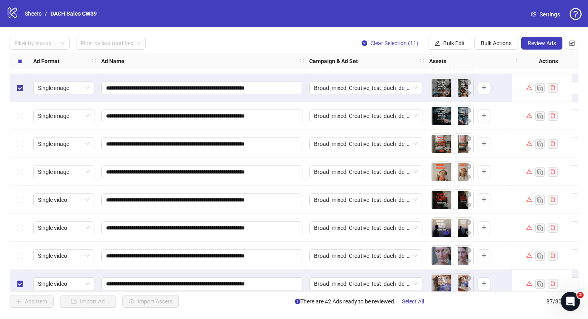
click at [446, 233] on icon "eye" at bounding box center [447, 233] width 6 height 4
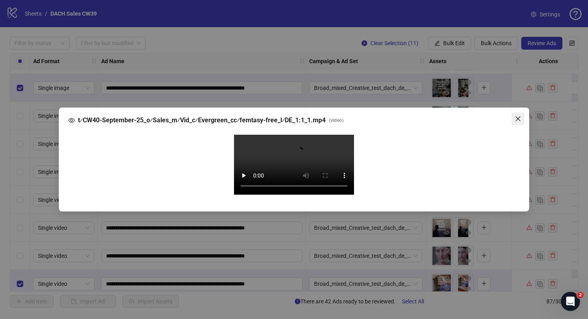
click at [519, 116] on icon "close" at bounding box center [518, 119] width 6 height 6
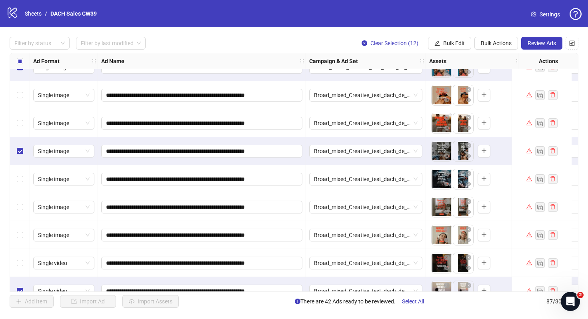
scroll to position [1409, 0]
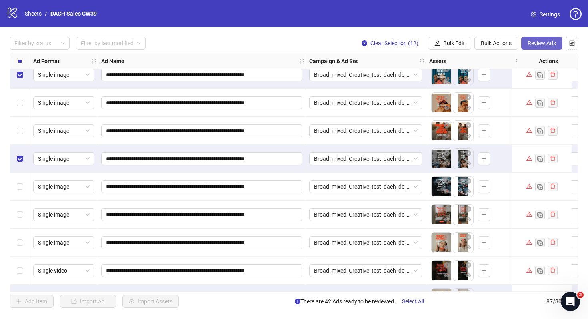
click at [550, 44] on span "Review Ads" at bounding box center [542, 43] width 28 height 6
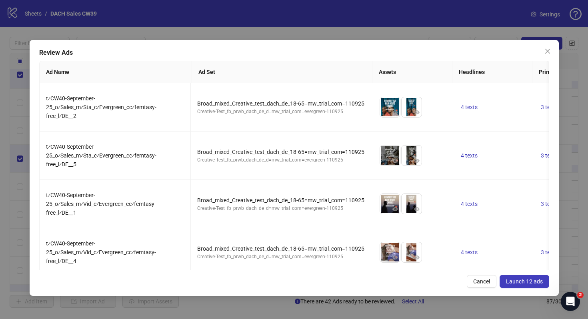
click at [526, 278] on span "Launch 12 ads" at bounding box center [524, 281] width 37 height 6
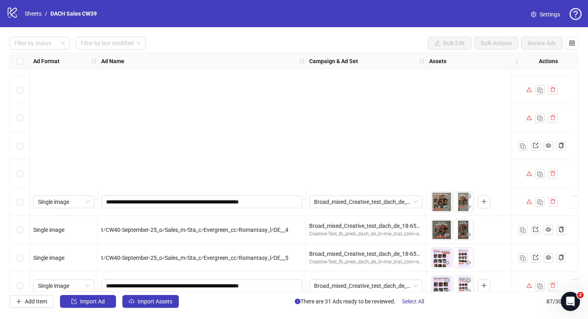
scroll to position [2217, 0]
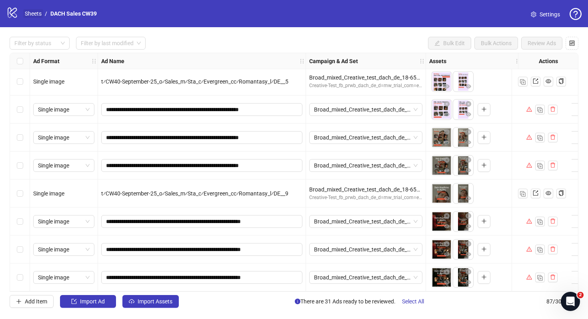
click at [37, 14] on link "Sheets" at bounding box center [33, 13] width 20 height 9
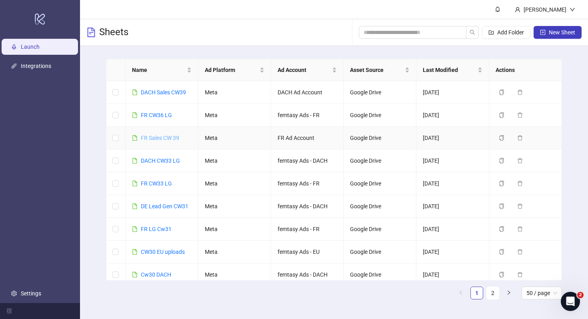
click at [166, 137] on link "FR Sales CW 39" at bounding box center [160, 138] width 38 height 6
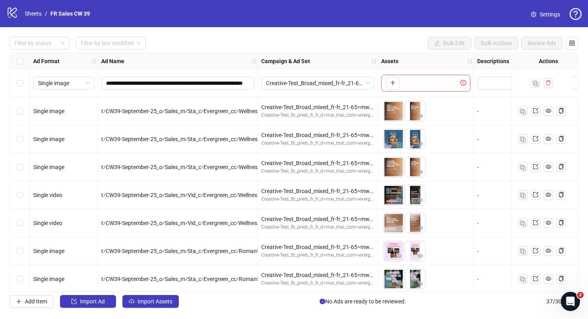
click at [551, 16] on span "Settings" at bounding box center [550, 14] width 20 height 9
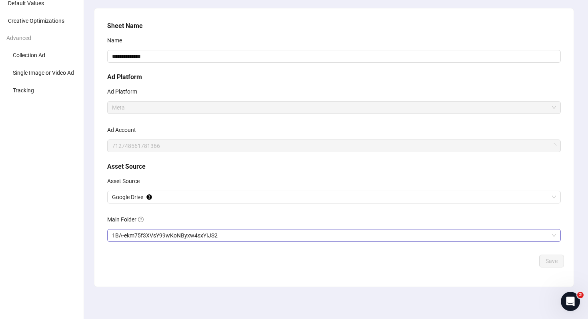
click at [231, 233] on span "1BA-ekm75f3XVsY99wKoNByxw4sxYIJS2" at bounding box center [334, 236] width 444 height 12
